Goal: Task Accomplishment & Management: Complete application form

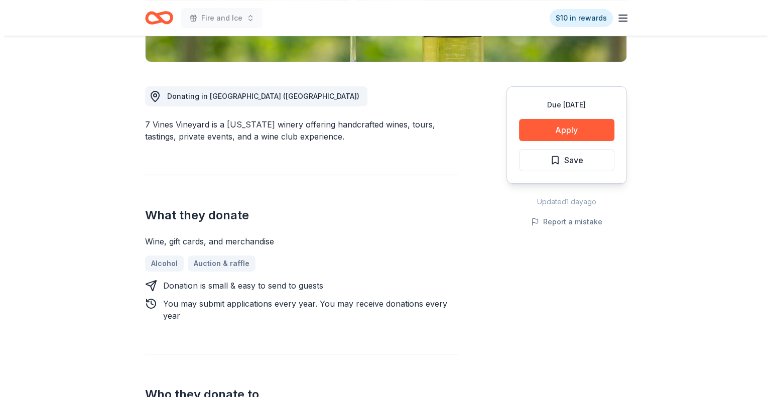
scroll to position [238, 0]
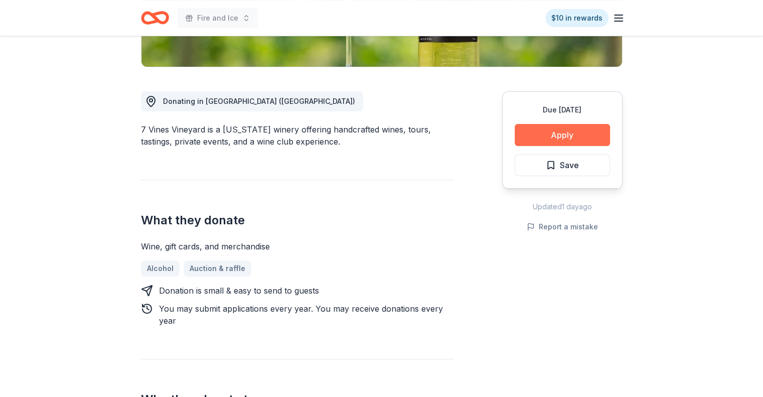
click at [583, 137] on button "Apply" at bounding box center [562, 135] width 95 height 22
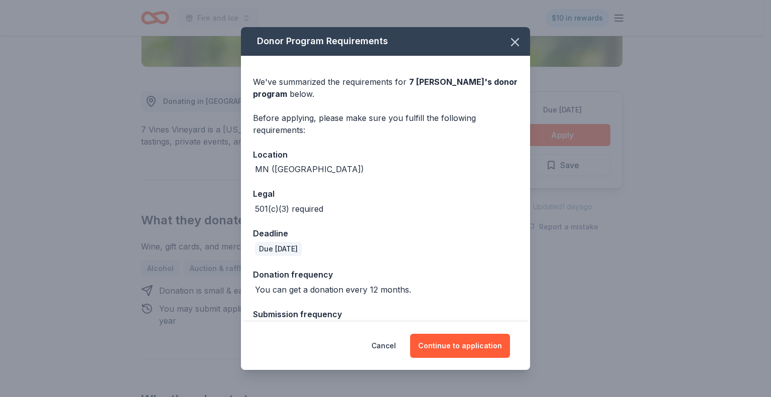
scroll to position [24, 0]
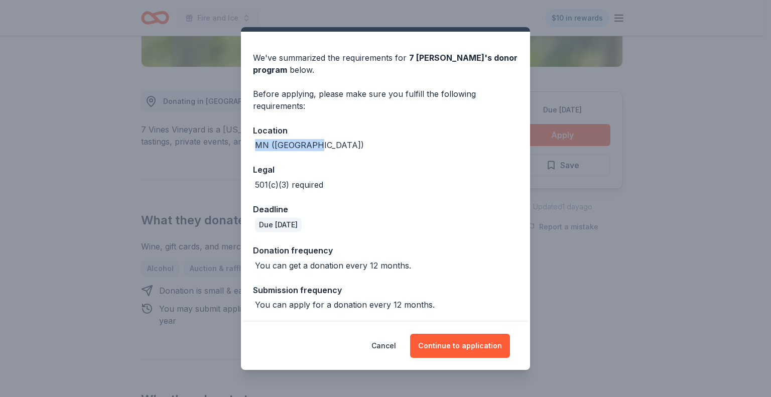
drag, startPoint x: 317, startPoint y: 143, endPoint x: 256, endPoint y: 142, distance: 61.2
click at [256, 142] on div "MN (Dellwood)" at bounding box center [385, 145] width 265 height 12
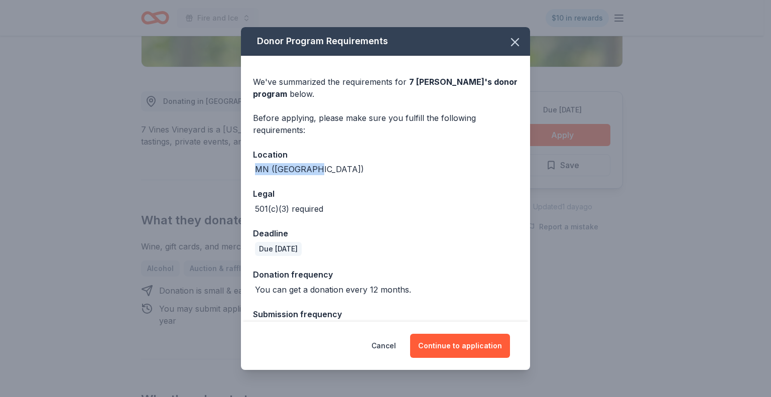
click at [303, 174] on div "MN (Dellwood)" at bounding box center [309, 169] width 109 height 12
click at [301, 170] on div "MN (Dellwood)" at bounding box center [309, 169] width 109 height 12
copy div "Dellwood"
click at [475, 345] on button "Continue to application" at bounding box center [460, 346] width 100 height 24
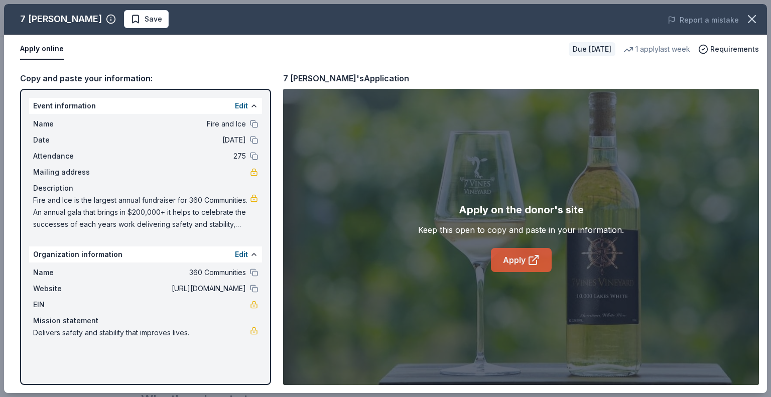
click at [502, 259] on link "Apply" at bounding box center [521, 260] width 61 height 24
click at [145, 18] on span "Save" at bounding box center [154, 19] width 18 height 12
click at [162, 20] on html "Fire and Ice $10 in rewards Due in 29 days Share 7 Vines Vineyard New 1 apply l…" at bounding box center [385, 198] width 771 height 397
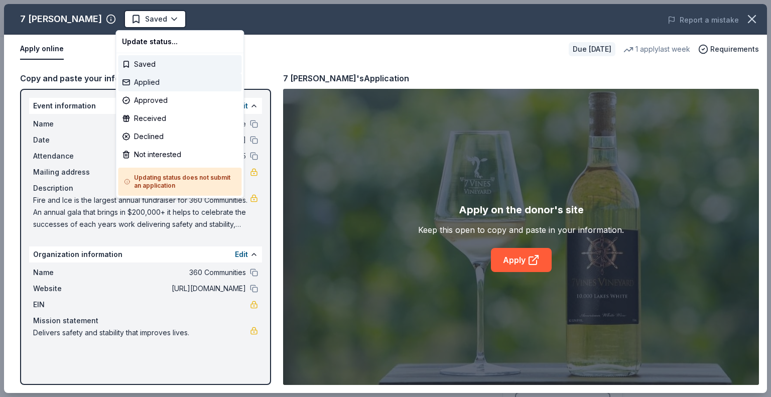
click at [156, 80] on div "Applied" at bounding box center [179, 82] width 123 height 18
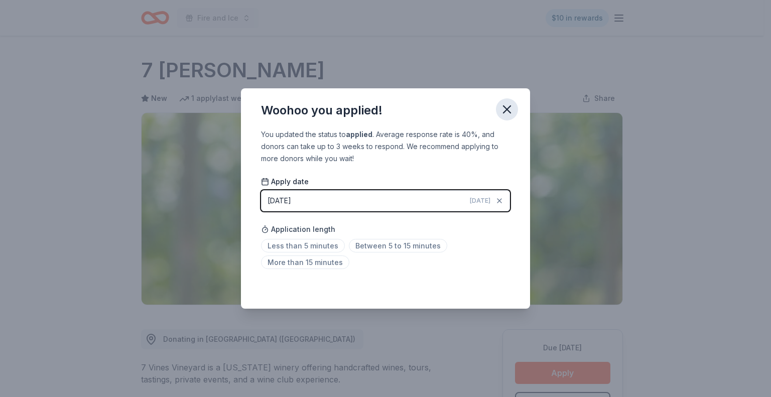
click at [511, 111] on icon "button" at bounding box center [507, 109] width 14 height 14
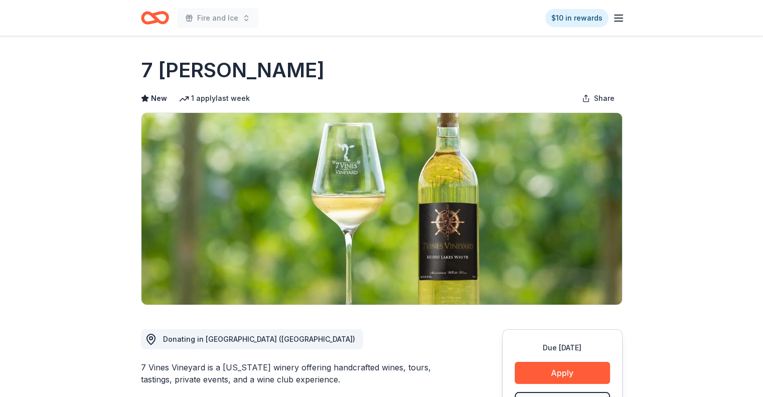
click at [150, 23] on icon "Home" at bounding box center [151, 18] width 16 height 10
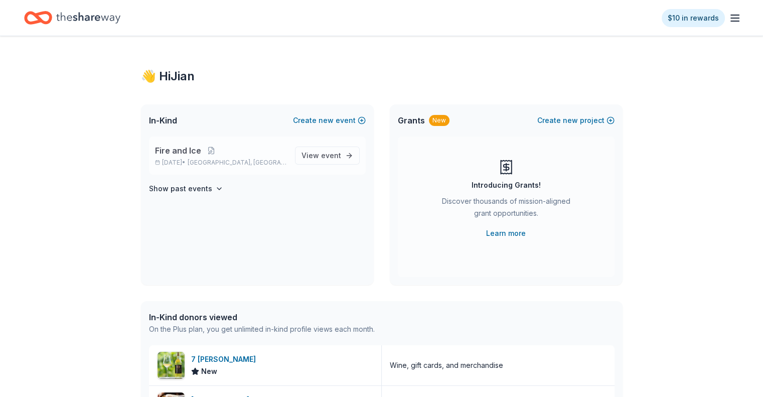
click at [201, 158] on div "Fire and Ice Nov 07, 2025 • Lakeville, MN" at bounding box center [221, 156] width 132 height 22
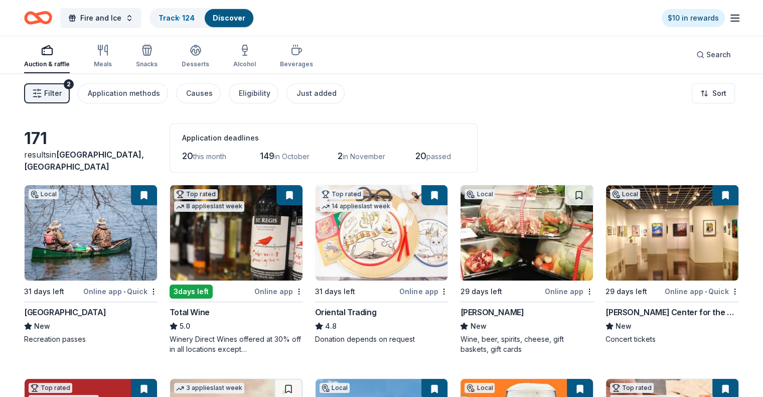
click at [62, 90] on span "Filter" at bounding box center [53, 93] width 18 height 12
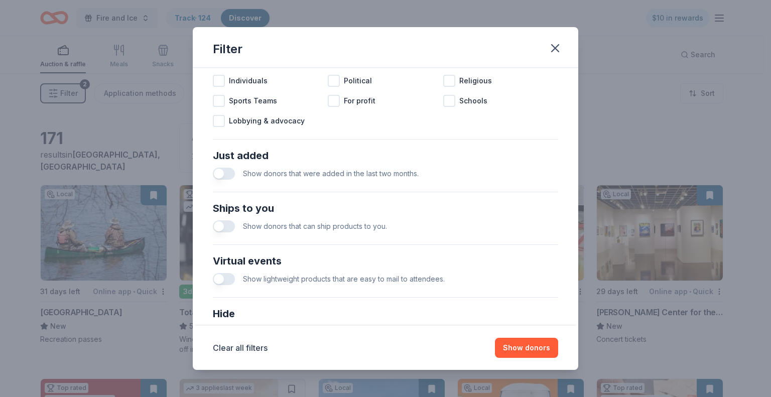
scroll to position [339, 0]
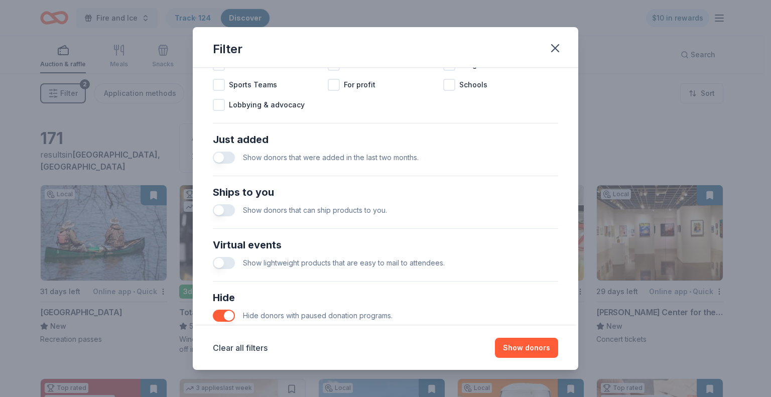
click at [231, 154] on button "button" at bounding box center [224, 158] width 22 height 12
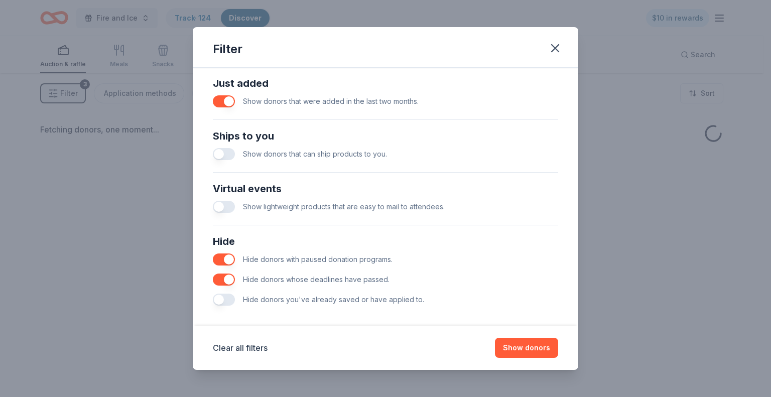
scroll to position [395, 0]
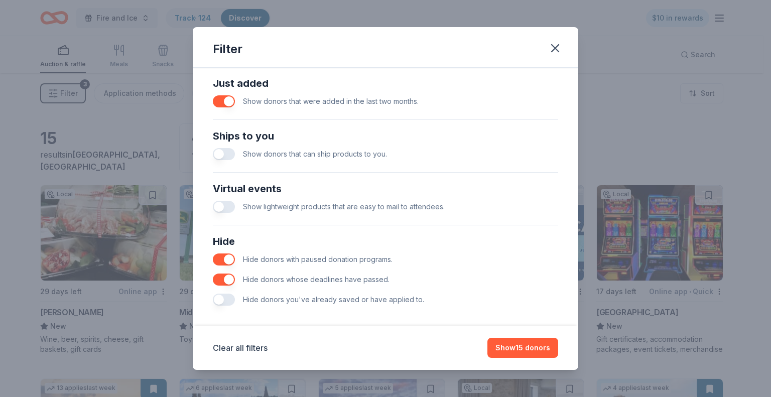
click at [223, 299] on button "button" at bounding box center [224, 300] width 22 height 12
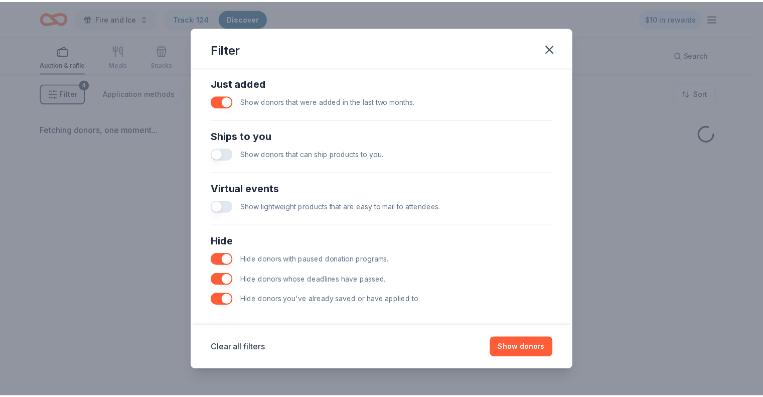
scroll to position [402, 0]
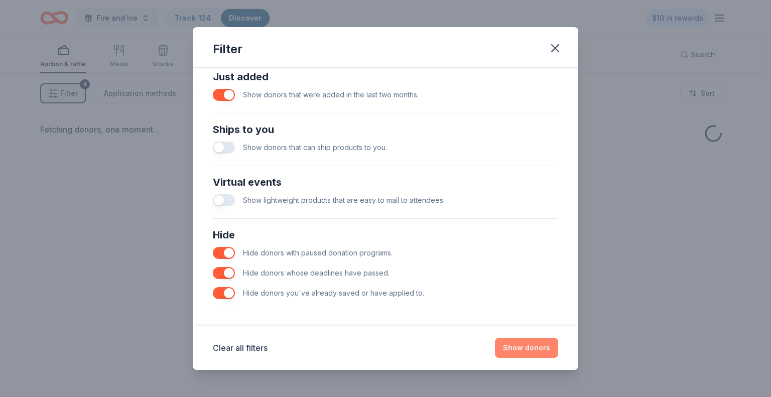
click at [540, 346] on button "Show donors" at bounding box center [526, 348] width 63 height 20
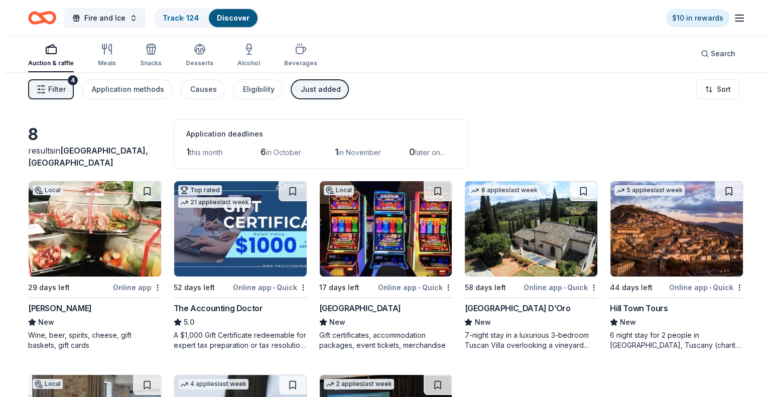
scroll to position [0, 0]
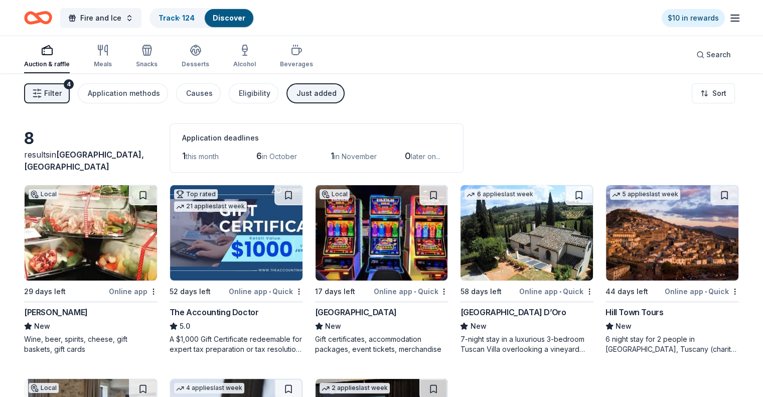
click at [42, 92] on icon "button" at bounding box center [37, 93] width 10 height 10
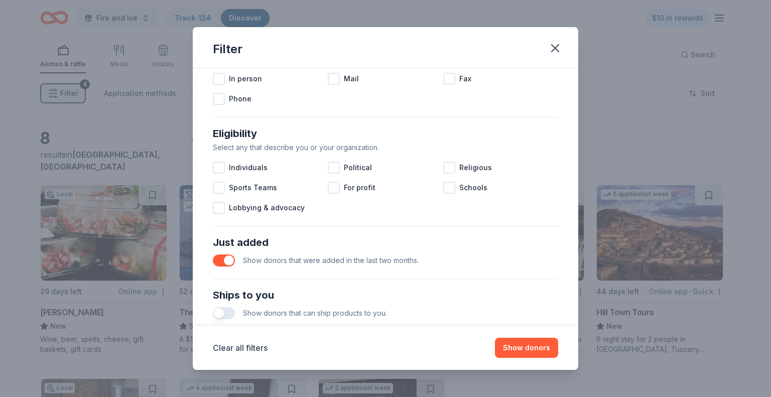
scroll to position [237, 0]
click at [221, 261] on button "button" at bounding box center [224, 260] width 22 height 12
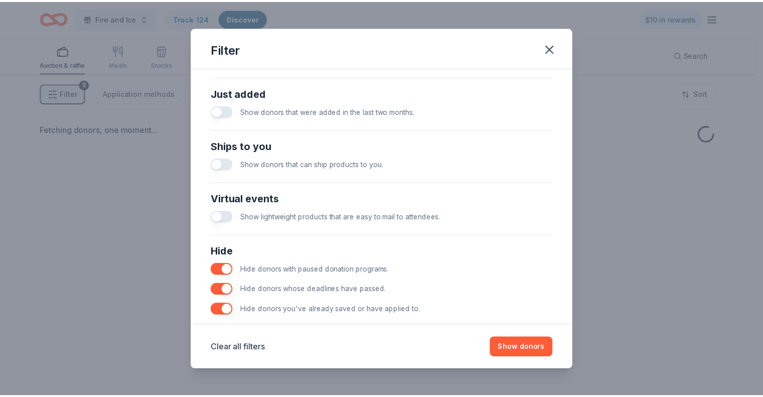
scroll to position [389, 0]
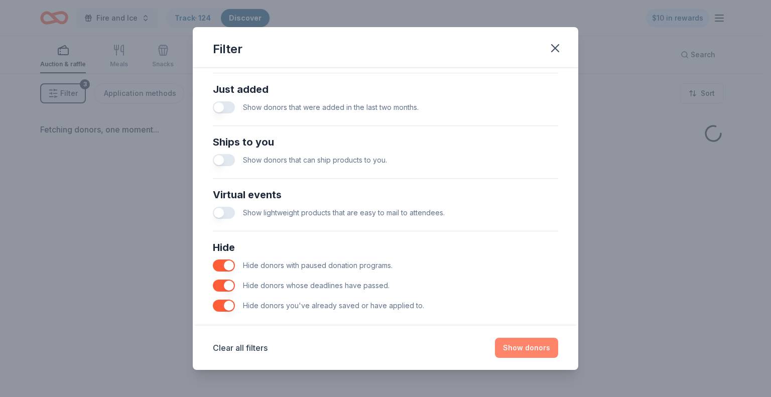
click at [540, 348] on button "Show donors" at bounding box center [526, 348] width 63 height 20
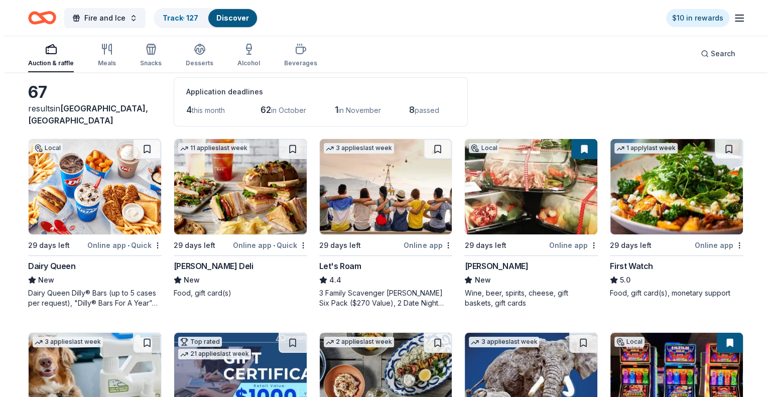
scroll to position [0, 0]
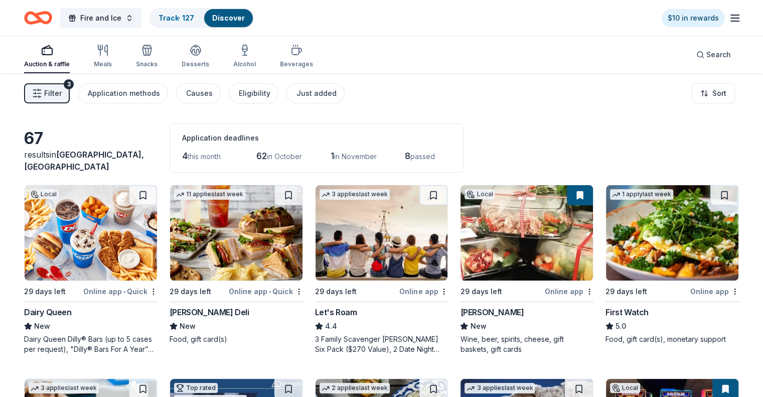
click at [59, 95] on button "Filter 3" at bounding box center [47, 93] width 46 height 20
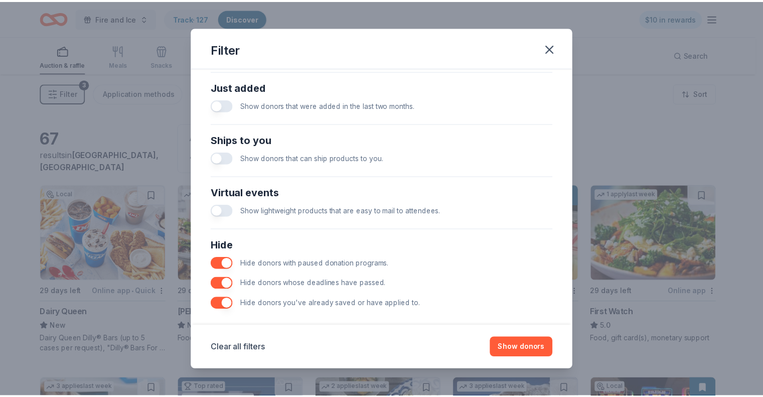
scroll to position [402, 0]
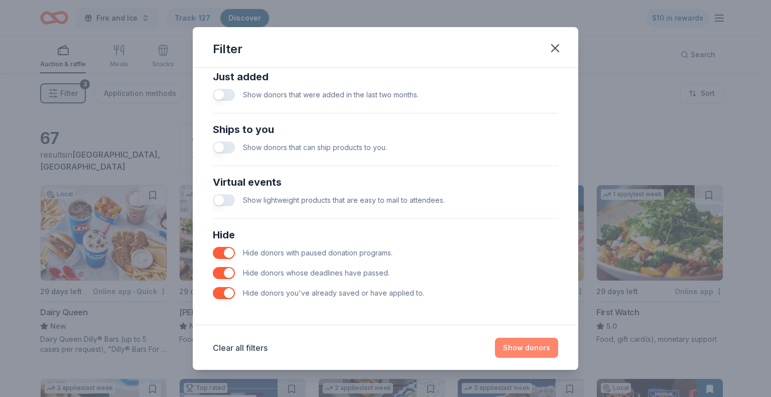
click at [527, 352] on button "Show donors" at bounding box center [526, 348] width 63 height 20
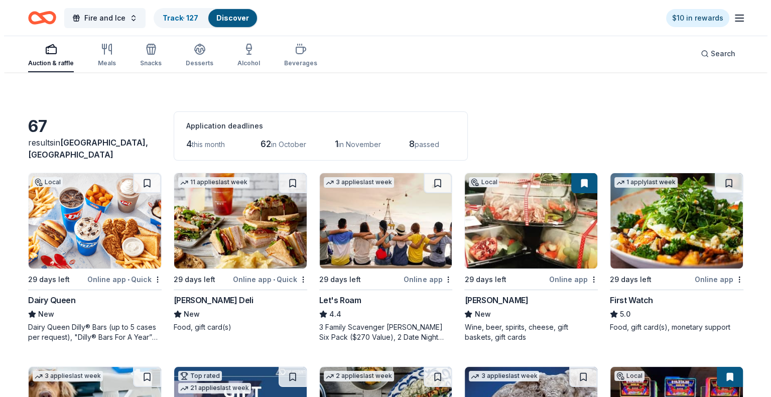
scroll to position [0, 0]
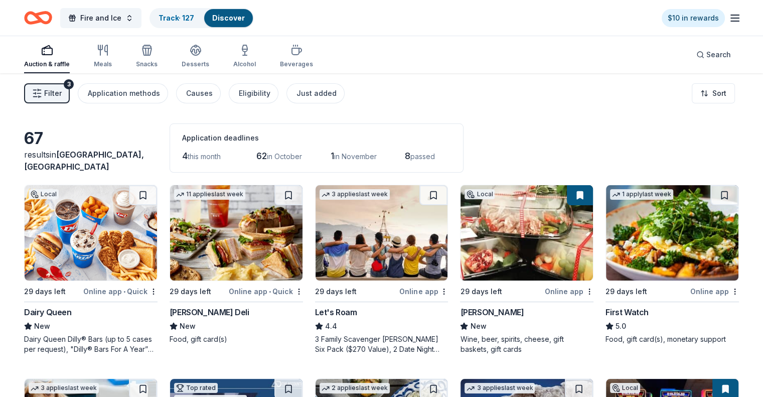
click at [61, 96] on span "Filter" at bounding box center [53, 93] width 18 height 12
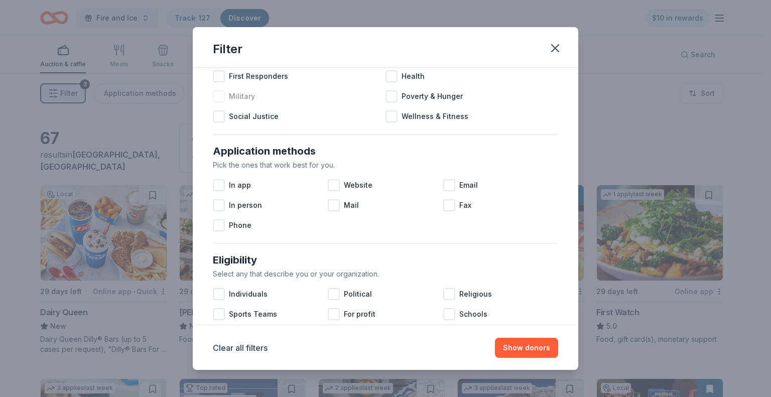
scroll to position [112, 0]
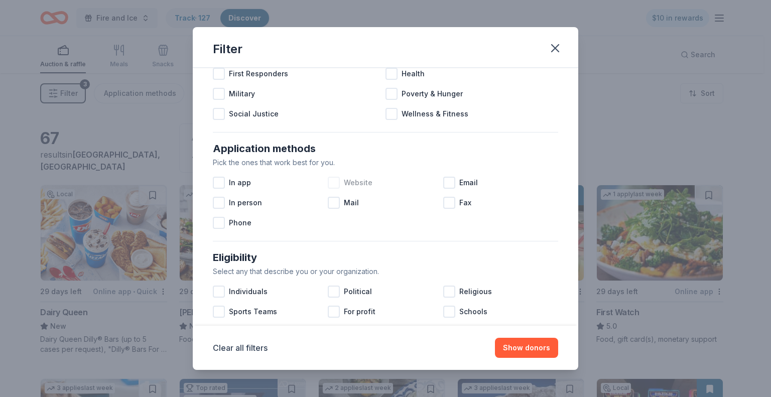
click at [337, 191] on div "Website" at bounding box center [385, 183] width 115 height 20
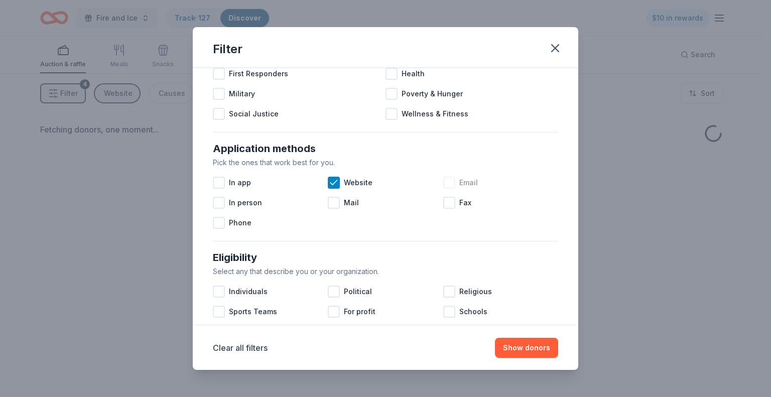
click at [444, 186] on div at bounding box center [449, 183] width 12 height 12
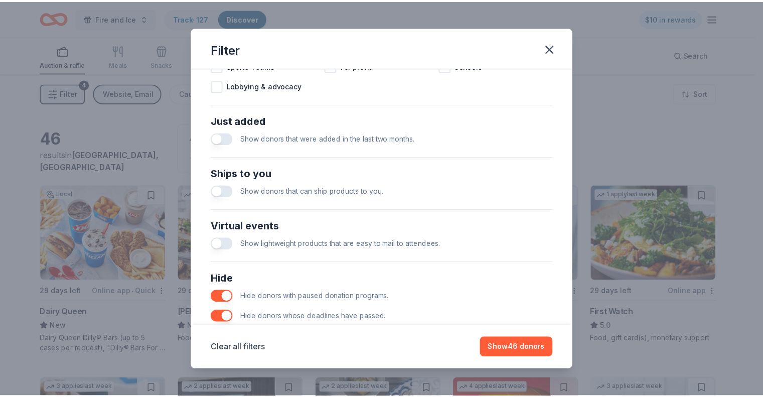
scroll to position [402, 0]
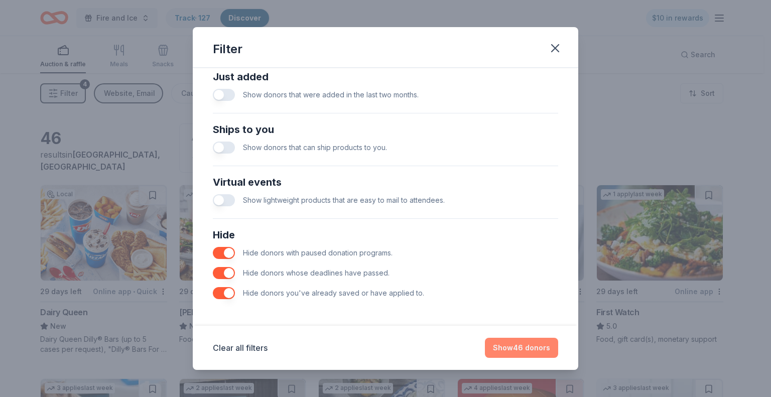
click at [518, 345] on button "Show 46 donors" at bounding box center [521, 348] width 73 height 20
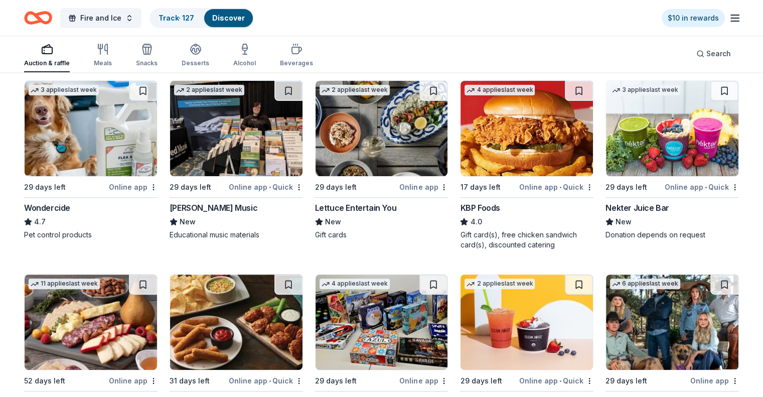
scroll to position [299, 0]
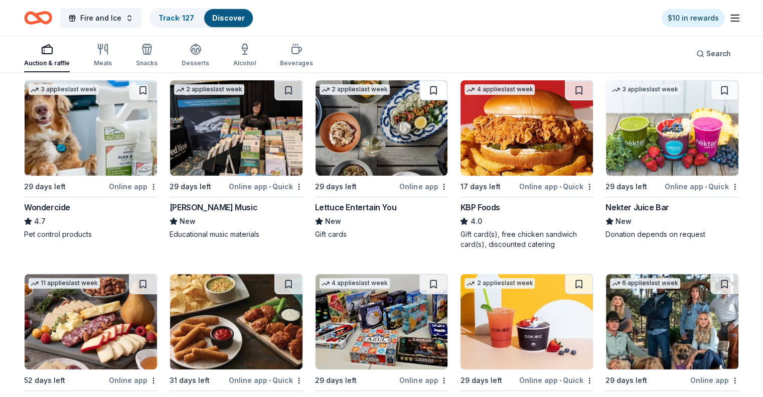
click at [433, 88] on button at bounding box center [434, 90] width 28 height 20
click at [433, 88] on button at bounding box center [435, 90] width 26 height 20
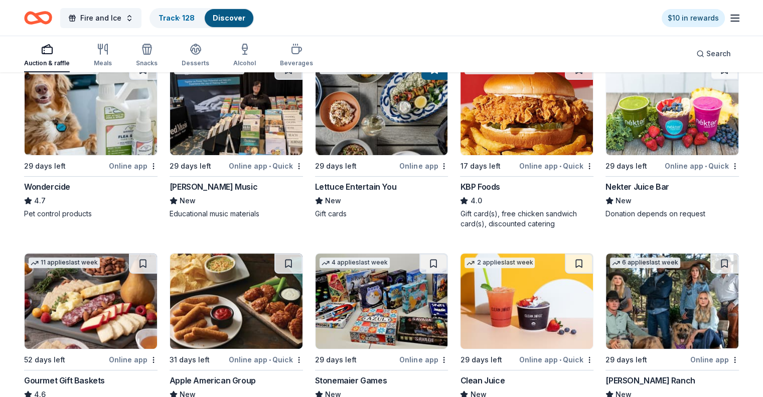
scroll to position [0, 0]
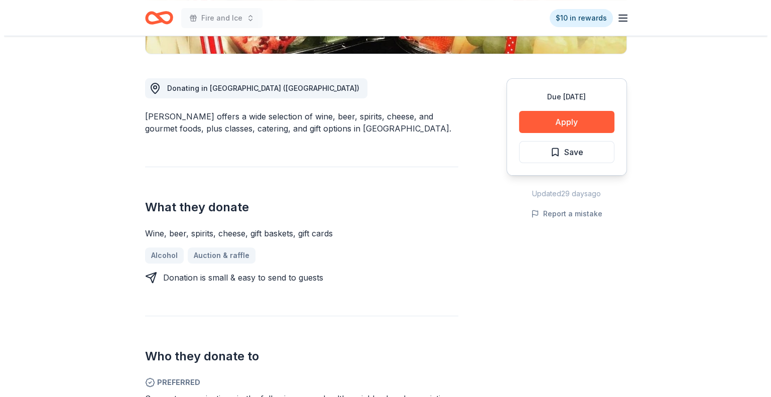
scroll to position [251, 0]
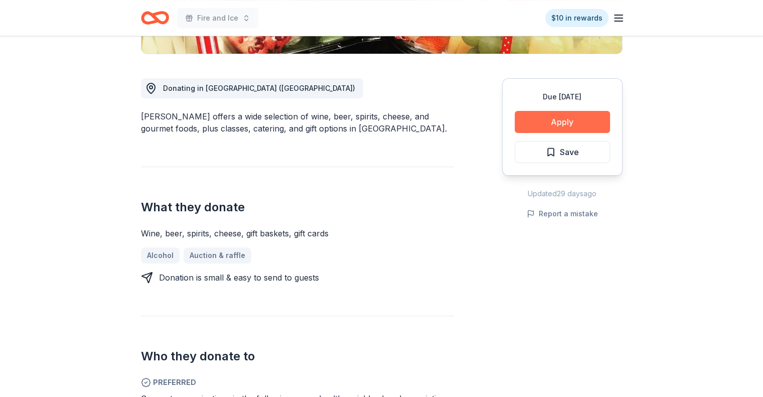
click at [556, 128] on button "Apply" at bounding box center [562, 122] width 95 height 22
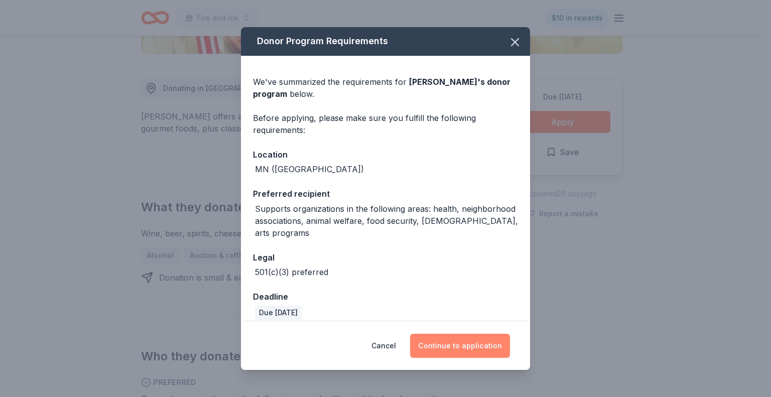
click at [470, 340] on button "Continue to application" at bounding box center [460, 346] width 100 height 24
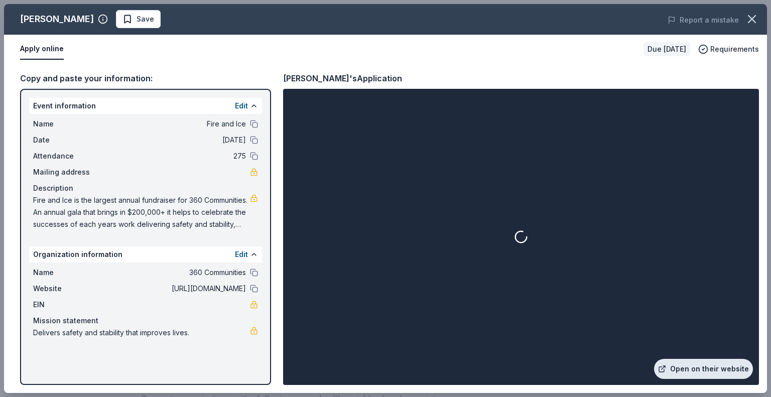
click at [707, 375] on link "Open on their website" at bounding box center [703, 369] width 99 height 20
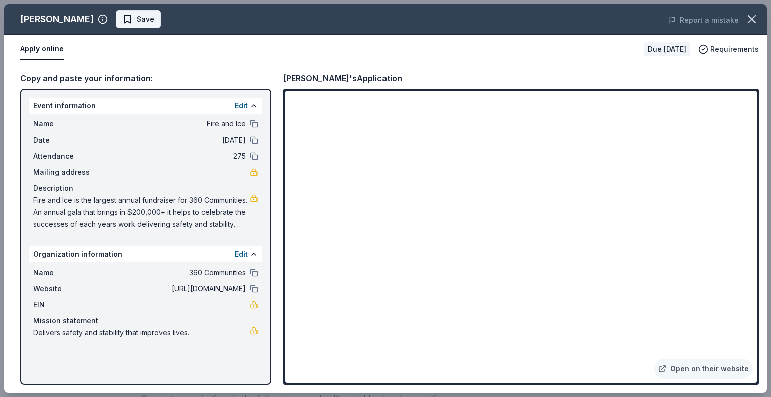
click at [137, 21] on span "Save" at bounding box center [146, 19] width 18 height 12
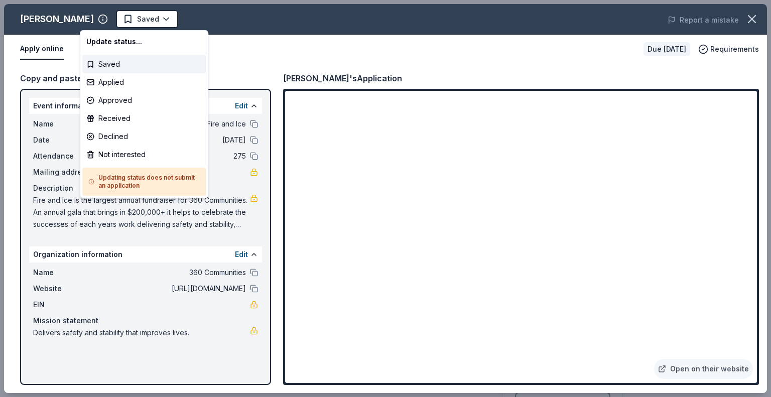
scroll to position [0, 0]
click at [114, 21] on html "Fire and Ice $10 in rewards Due in 29 days Share Surdyk's New Share Donating in…" at bounding box center [385, 198] width 771 height 397
click at [118, 82] on div "Applied" at bounding box center [143, 82] width 123 height 18
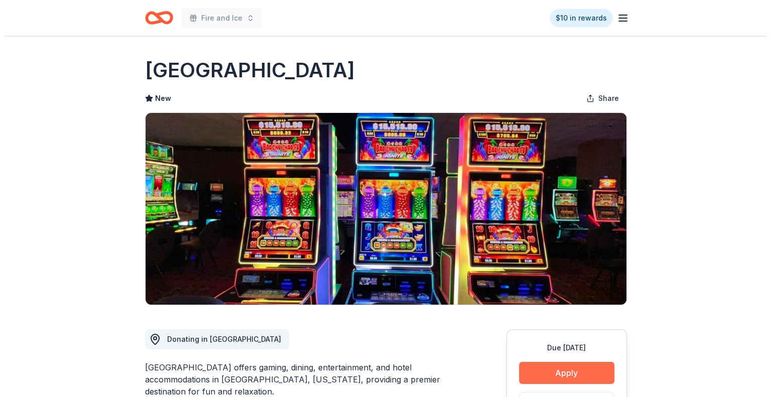
scroll to position [59, 0]
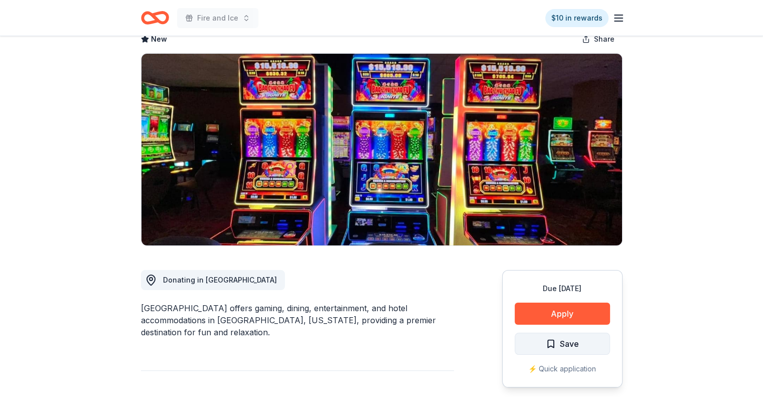
click at [560, 340] on span "Save" at bounding box center [569, 343] width 19 height 13
click at [560, 338] on html "Fire and Ice $10 in rewards Due in 17 days Share Prairie's Edge Casino Resort N…" at bounding box center [381, 139] width 763 height 397
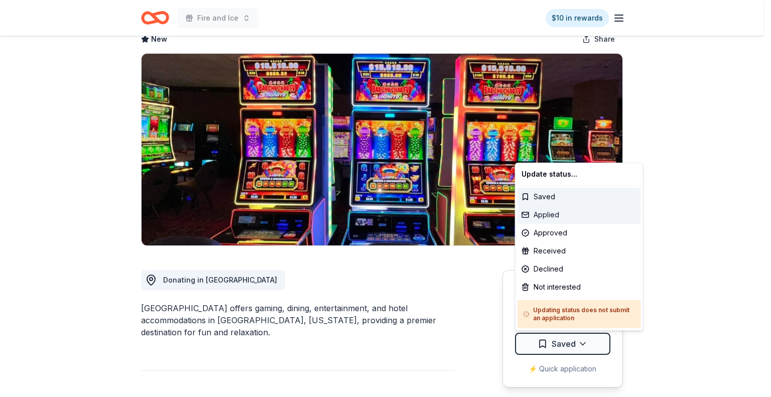
click at [567, 220] on div "Applied" at bounding box center [578, 215] width 123 height 18
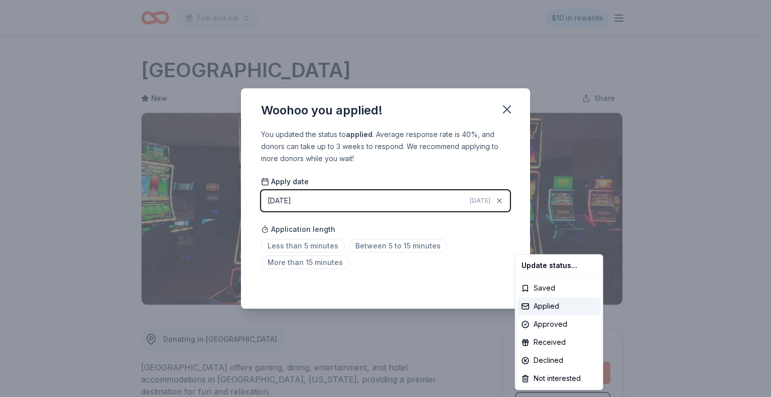
click at [504, 111] on html "Fire and Ice $10 in rewards Due in 17 days Share Prairie's Edge Casino Resort N…" at bounding box center [385, 198] width 771 height 397
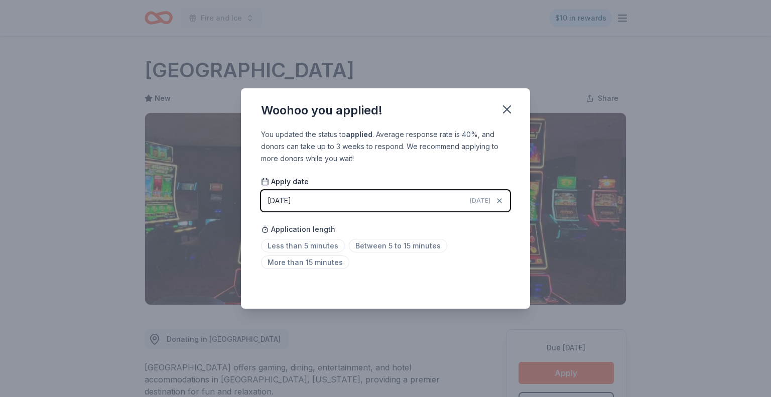
scroll to position [17, 0]
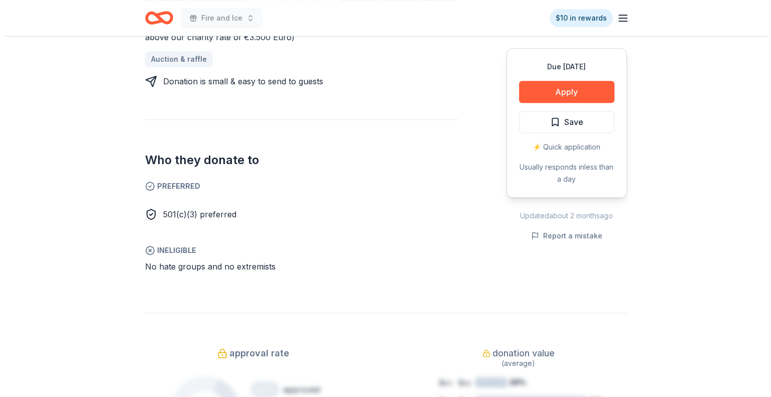
scroll to position [508, 0]
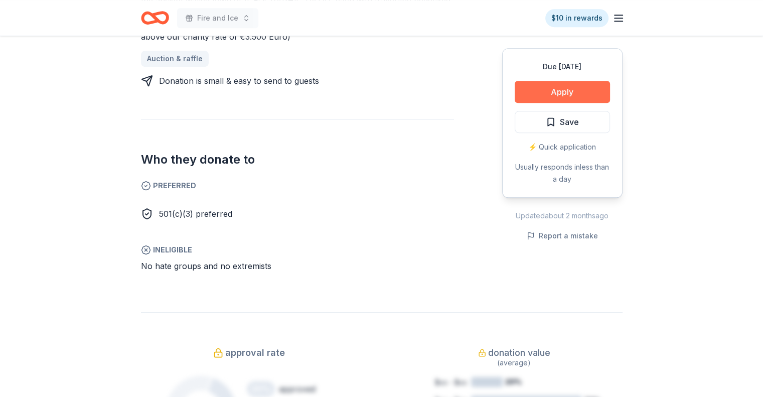
click at [558, 86] on button "Apply" at bounding box center [562, 92] width 95 height 22
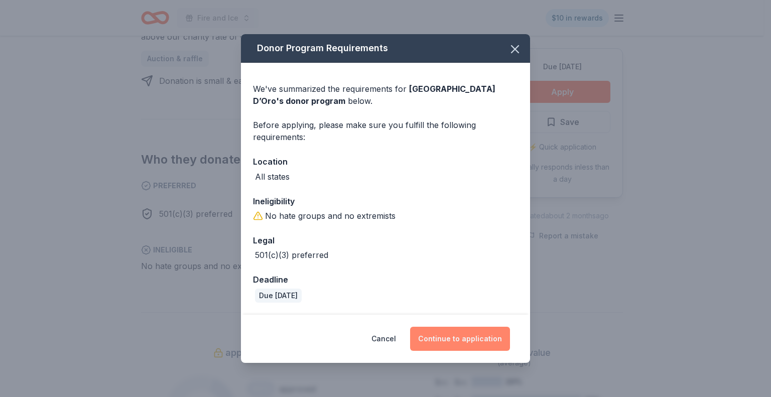
click at [456, 338] on button "Continue to application" at bounding box center [460, 339] width 100 height 24
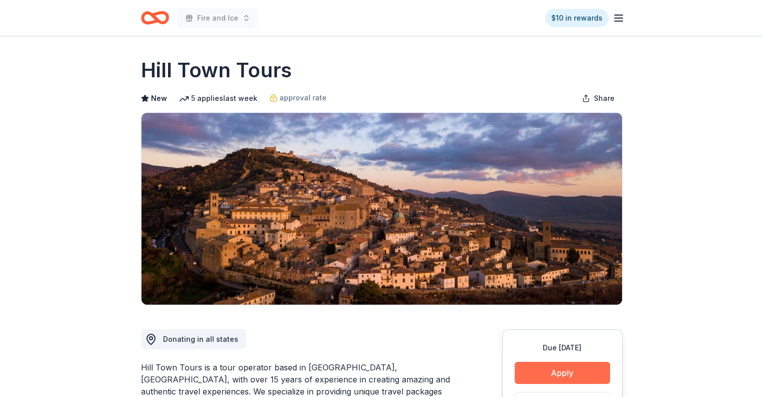
click at [563, 367] on button "Apply" at bounding box center [562, 373] width 95 height 22
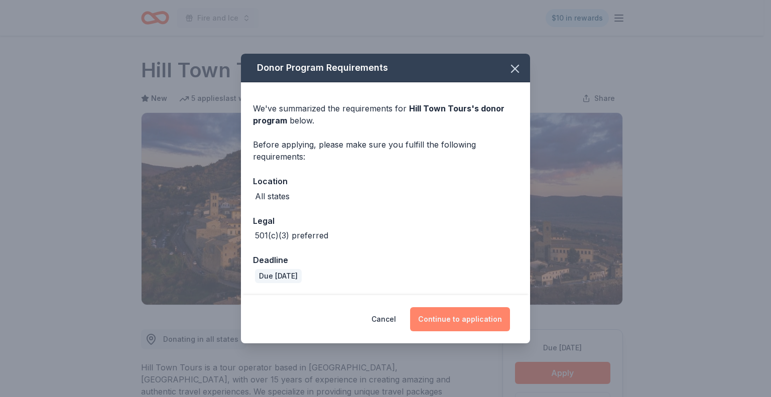
click at [466, 315] on button "Continue to application" at bounding box center [460, 319] width 100 height 24
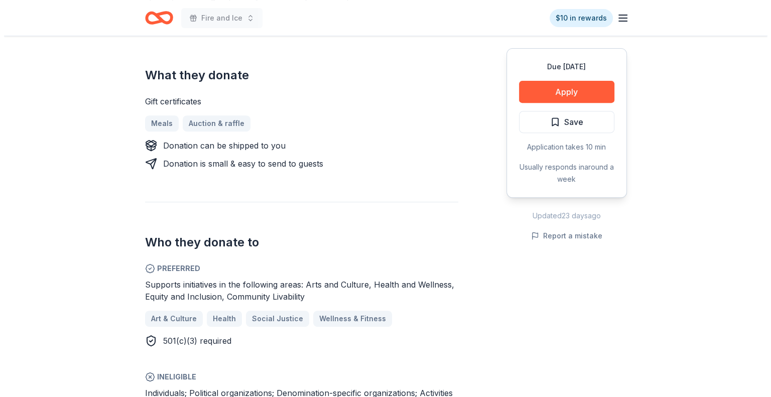
scroll to position [394, 0]
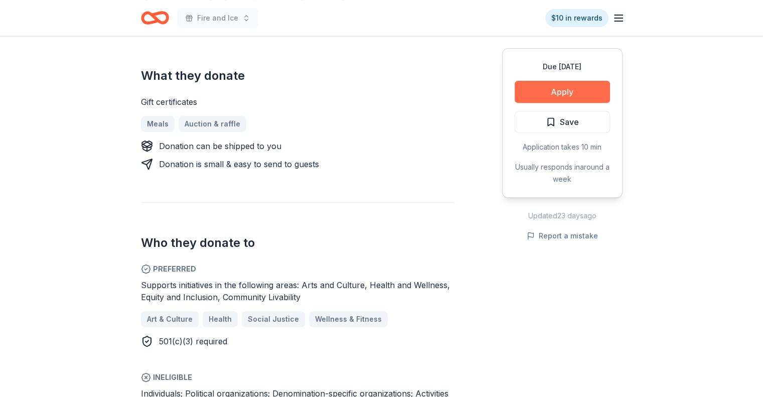
click at [580, 88] on button "Apply" at bounding box center [562, 92] width 95 height 22
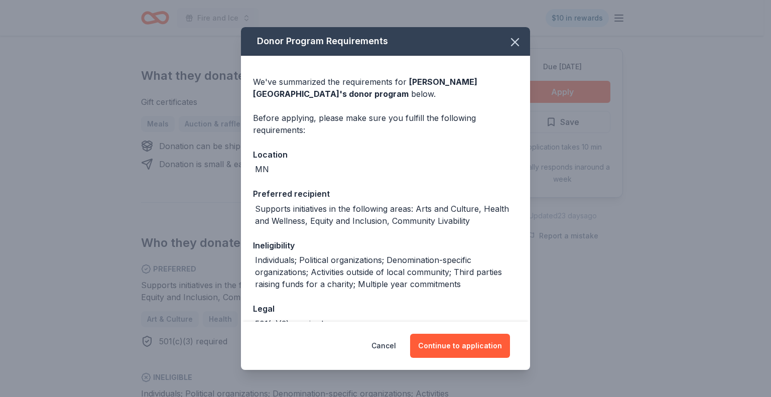
scroll to position [60, 0]
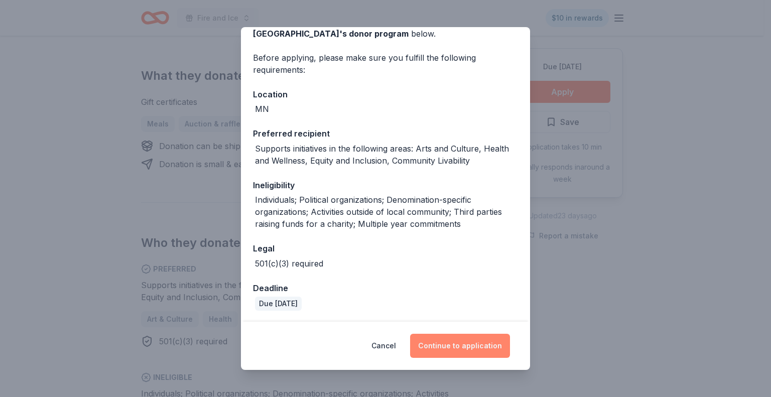
click at [465, 344] on button "Continue to application" at bounding box center [460, 346] width 100 height 24
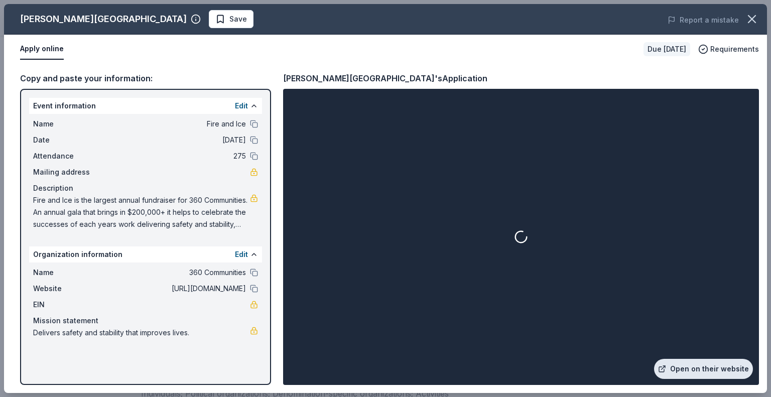
click at [681, 361] on link "Open on their website" at bounding box center [703, 369] width 99 height 20
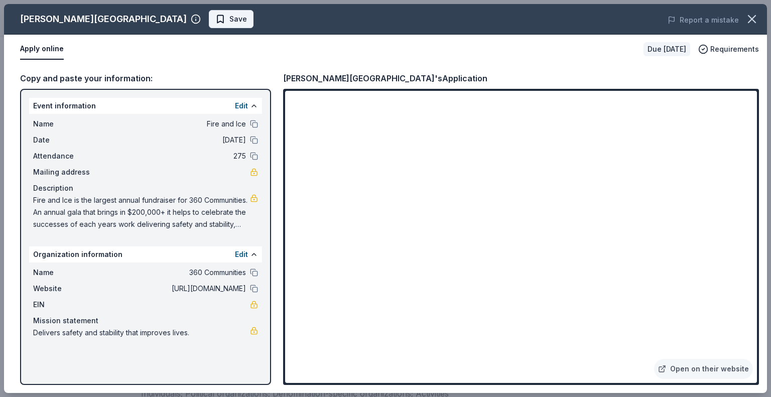
click at [229, 16] on span "Save" at bounding box center [238, 19] width 18 height 12
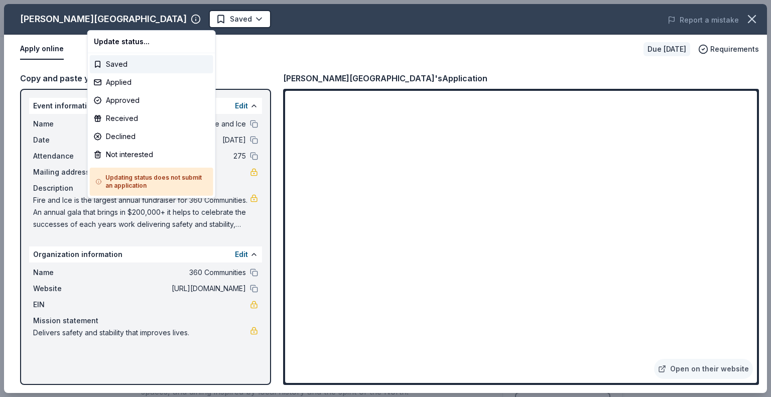
scroll to position [0, 0]
click at [113, 16] on html "Fire and Ice $10 in rewards Due in 31 days Share Lora Hotel New Share Donating …" at bounding box center [385, 198] width 771 height 397
click at [134, 77] on div "Applied" at bounding box center [151, 82] width 123 height 18
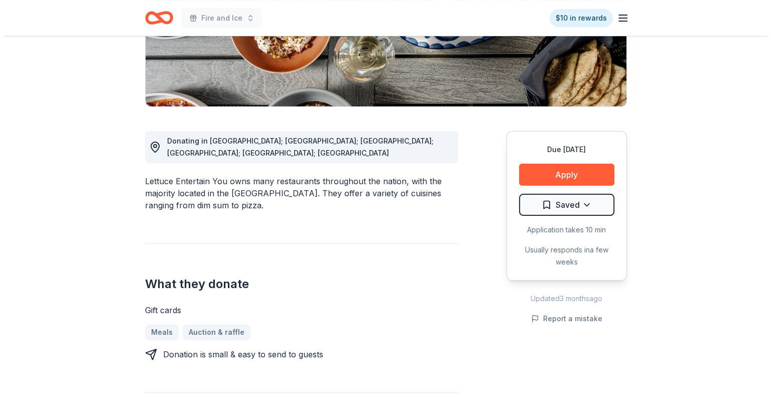
scroll to position [199, 0]
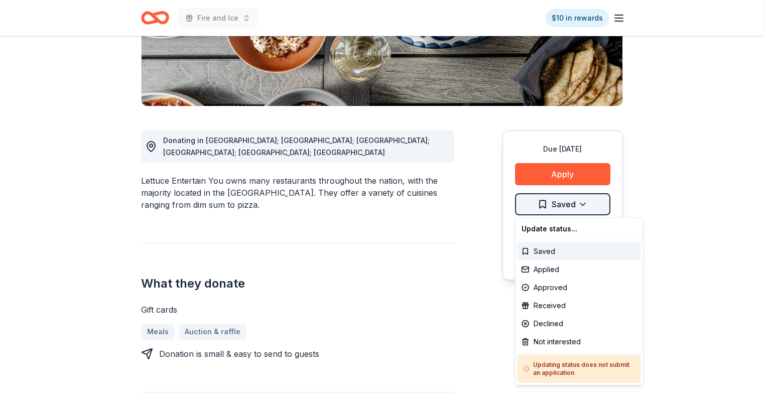
click at [576, 198] on html "Fire and Ice $10 in rewards Due [DATE] Share Lettuce Entertain You New • 1 revi…" at bounding box center [385, -1] width 771 height 397
click at [575, 268] on div "Applied" at bounding box center [578, 269] width 123 height 18
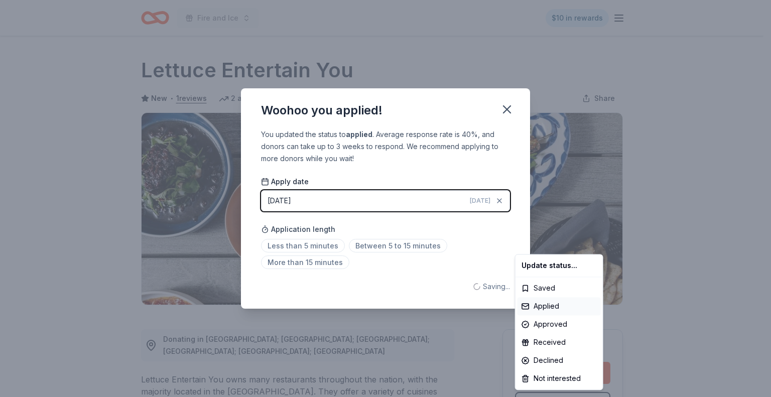
scroll to position [0, 0]
click at [515, 111] on html "Fire and Ice $10 in rewards Due [DATE] Share Lettuce Entertain You New • 1 revi…" at bounding box center [385, 198] width 771 height 397
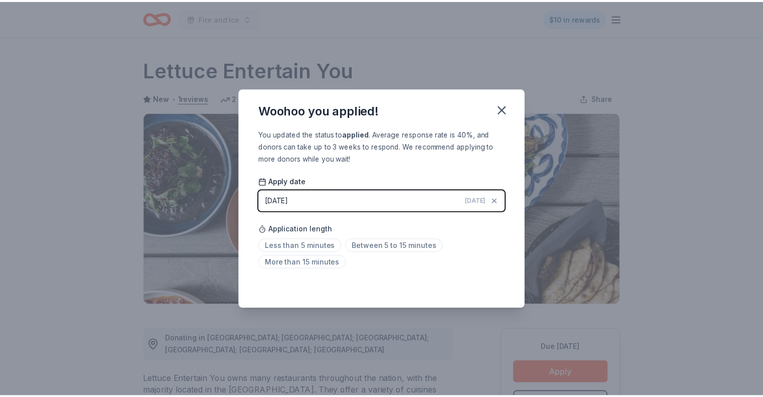
scroll to position [17, 0]
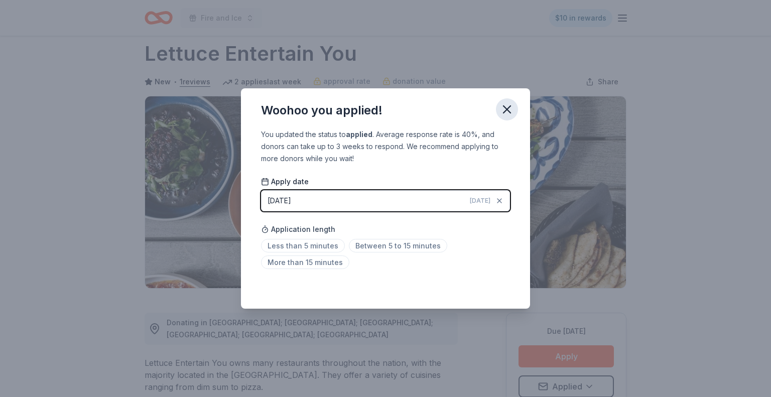
click at [510, 107] on icon "button" at bounding box center [507, 109] width 14 height 14
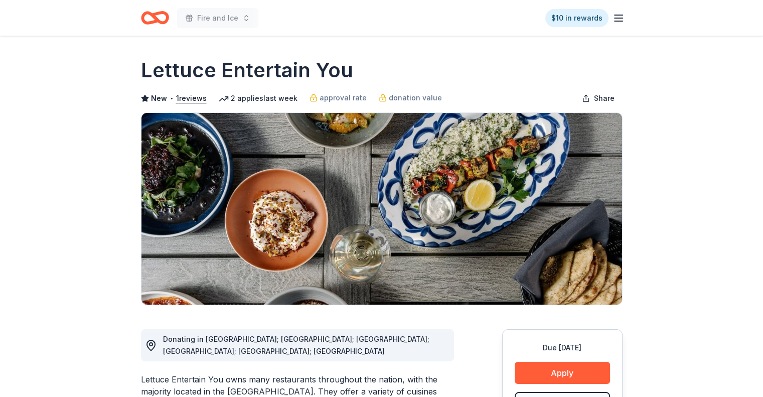
scroll to position [132, 0]
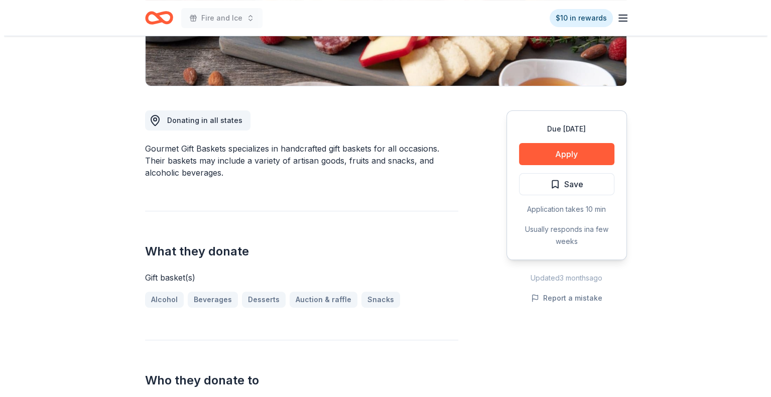
scroll to position [225, 0]
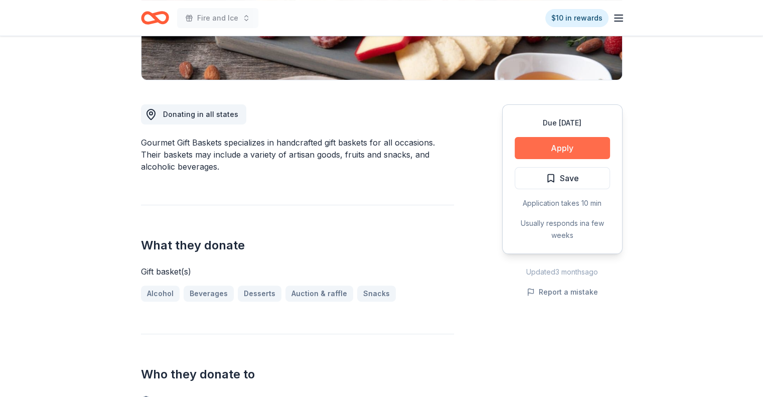
click at [581, 147] on button "Apply" at bounding box center [562, 148] width 95 height 22
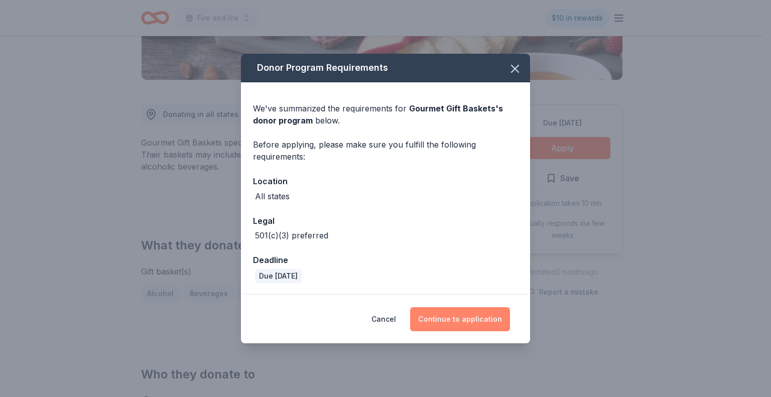
click at [494, 312] on button "Continue to application" at bounding box center [460, 319] width 100 height 24
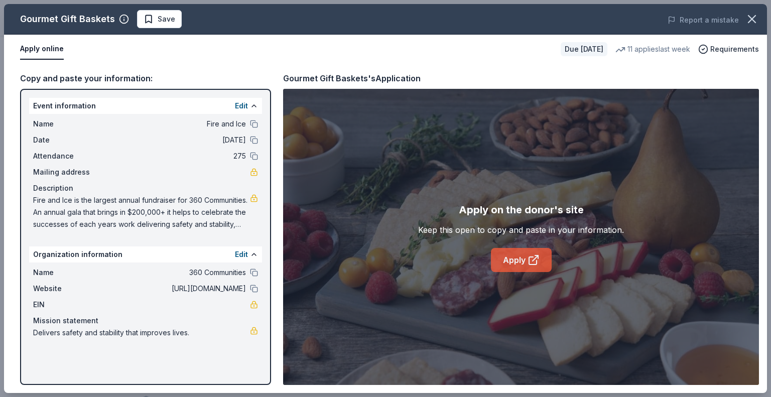
click at [497, 248] on link "Apply" at bounding box center [521, 260] width 61 height 24
click at [154, 20] on span "Save" at bounding box center [160, 19] width 32 height 12
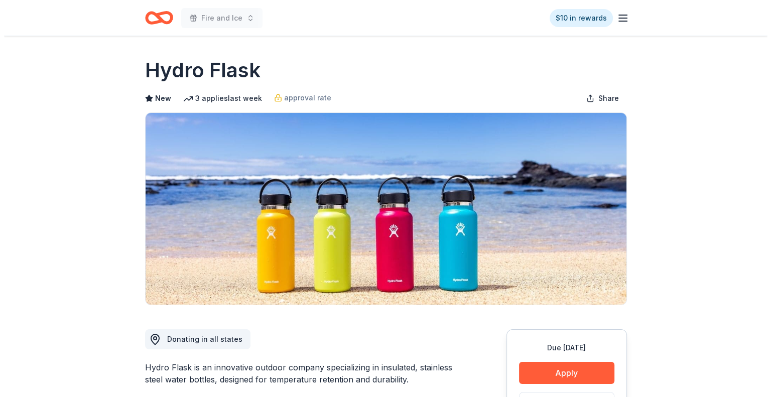
scroll to position [249, 0]
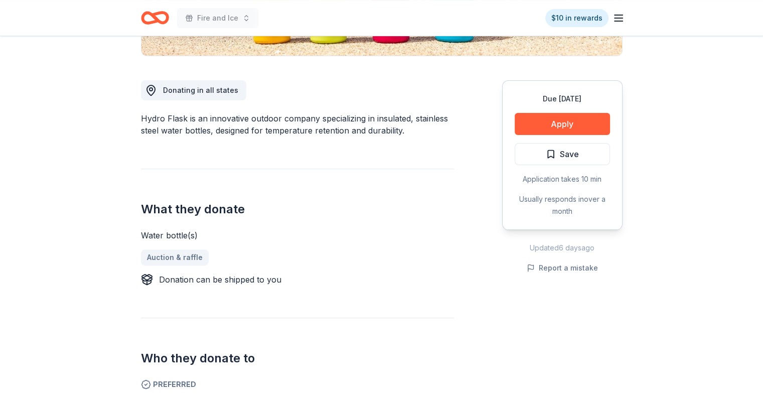
click at [566, 112] on div "Due [DATE] Apply Save Application takes 10 min Usually responds in over a month" at bounding box center [562, 155] width 120 height 150
click at [563, 120] on button "Apply" at bounding box center [562, 124] width 95 height 22
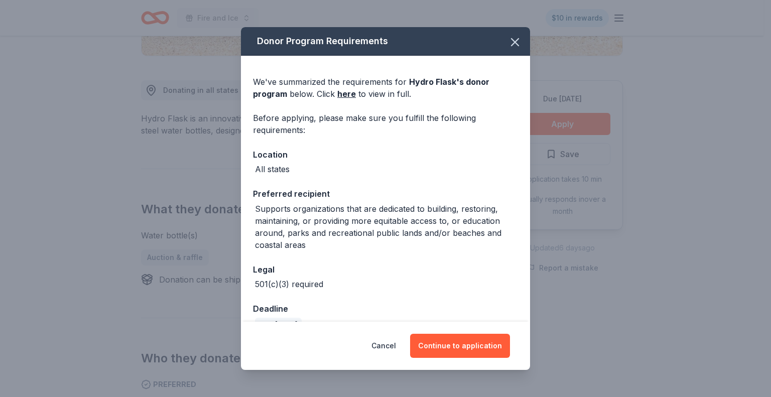
scroll to position [21, 0]
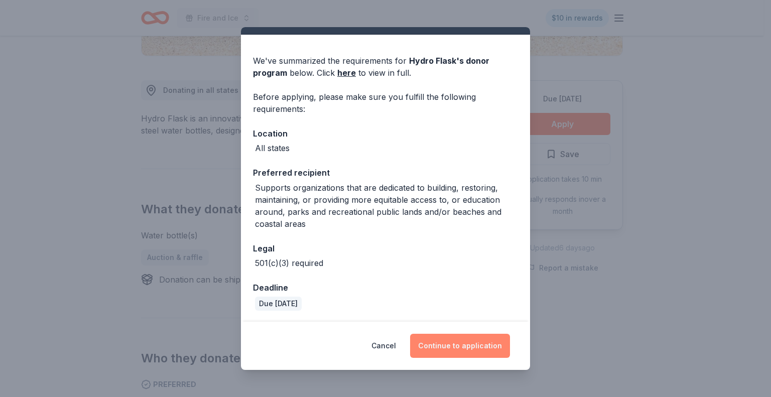
click at [478, 354] on button "Continue to application" at bounding box center [460, 346] width 100 height 24
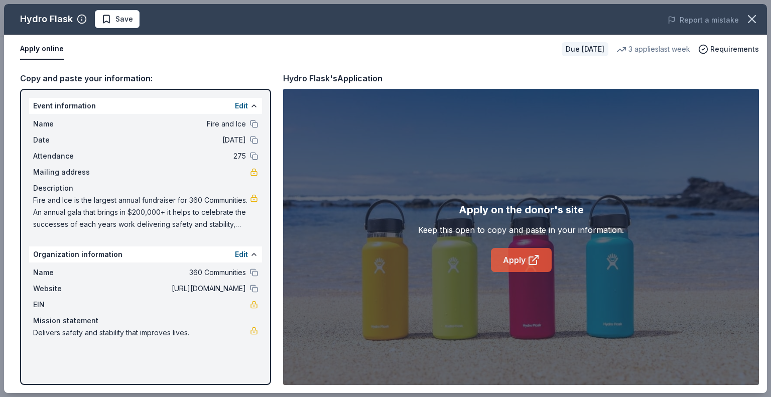
click at [524, 255] on link "Apply" at bounding box center [521, 260] width 61 height 24
